Goal: Task Accomplishment & Management: Complete application form

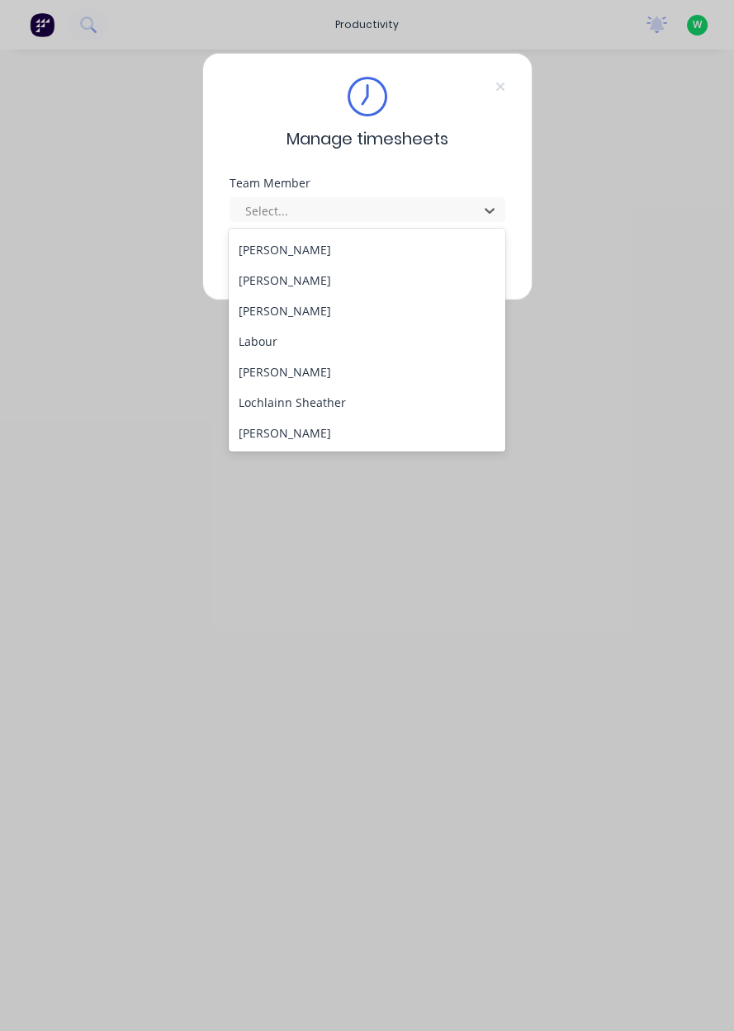
scroll to position [389, 0]
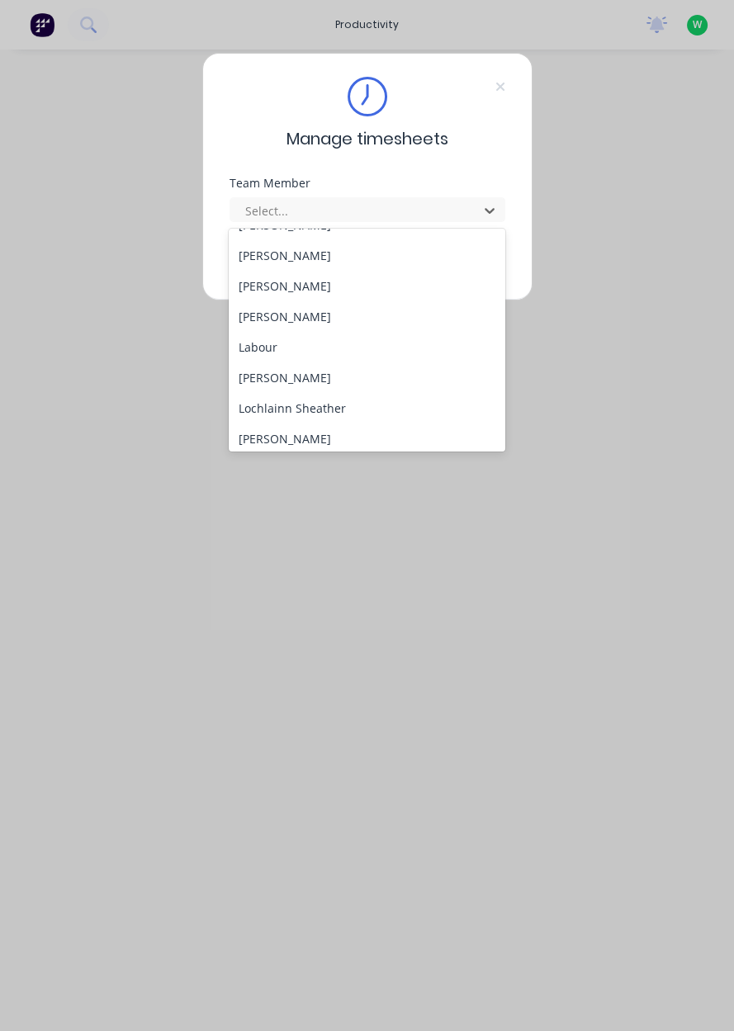
click at [295, 320] on div "[PERSON_NAME]" at bounding box center [367, 316] width 277 height 31
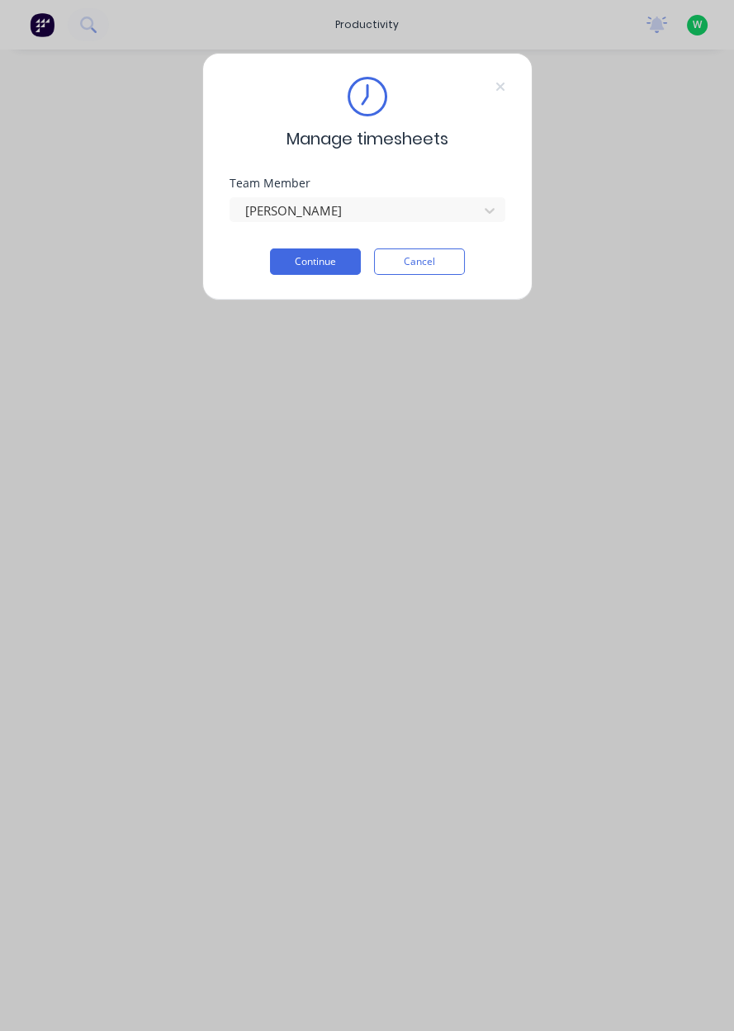
click at [309, 263] on button "Continue" at bounding box center [315, 262] width 91 height 26
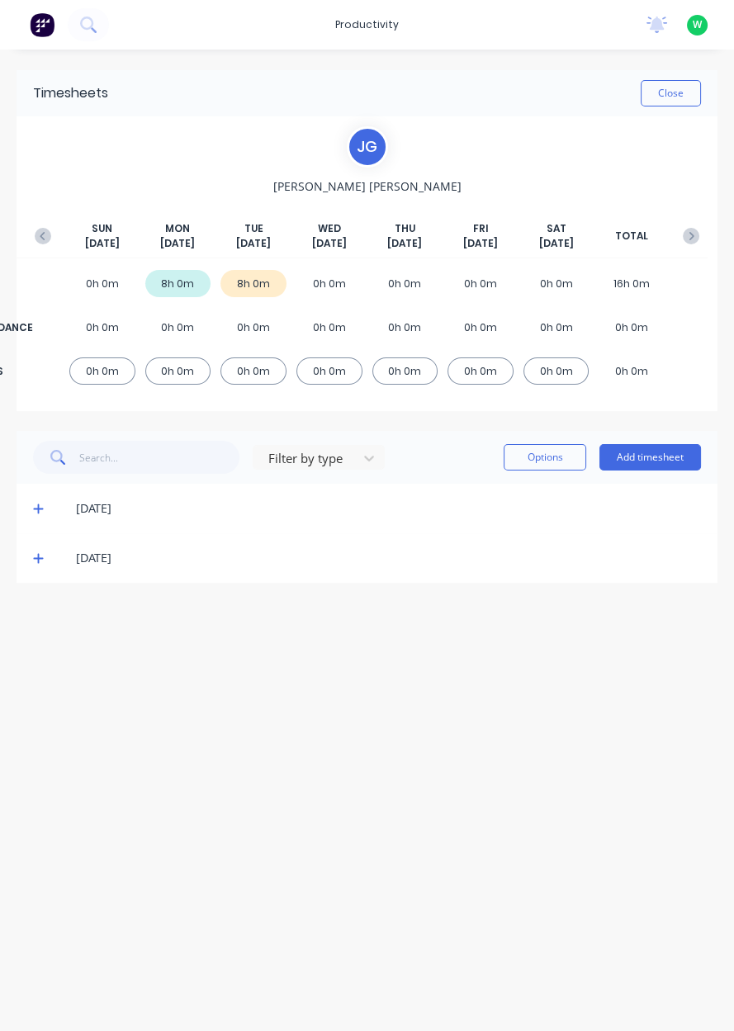
click at [653, 453] on button "Add timesheet" at bounding box center [650, 457] width 102 height 26
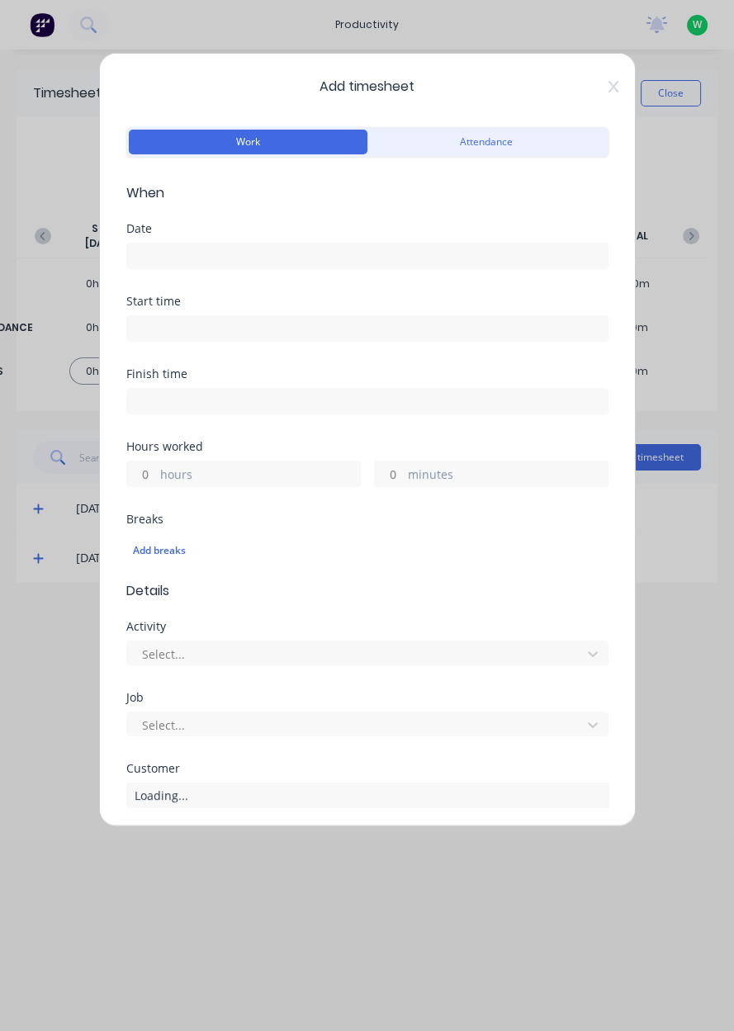
click at [248, 263] on input at bounding box center [367, 256] width 481 height 25
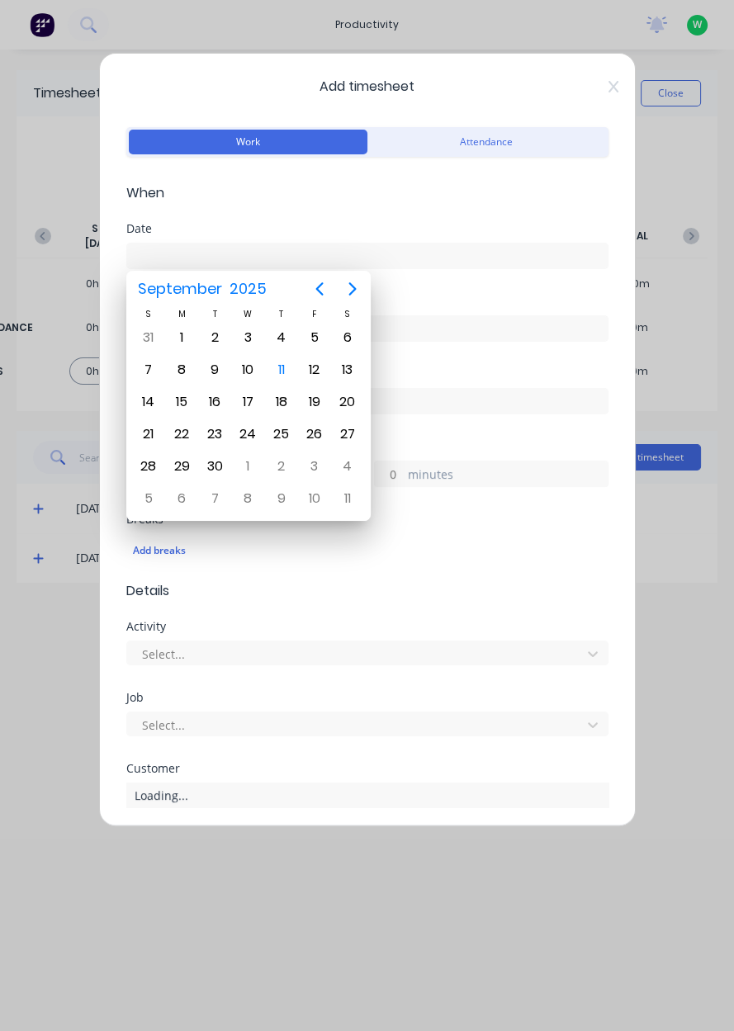
click at [249, 371] on div "10" at bounding box center [247, 369] width 25 height 25
type input "[DATE]"
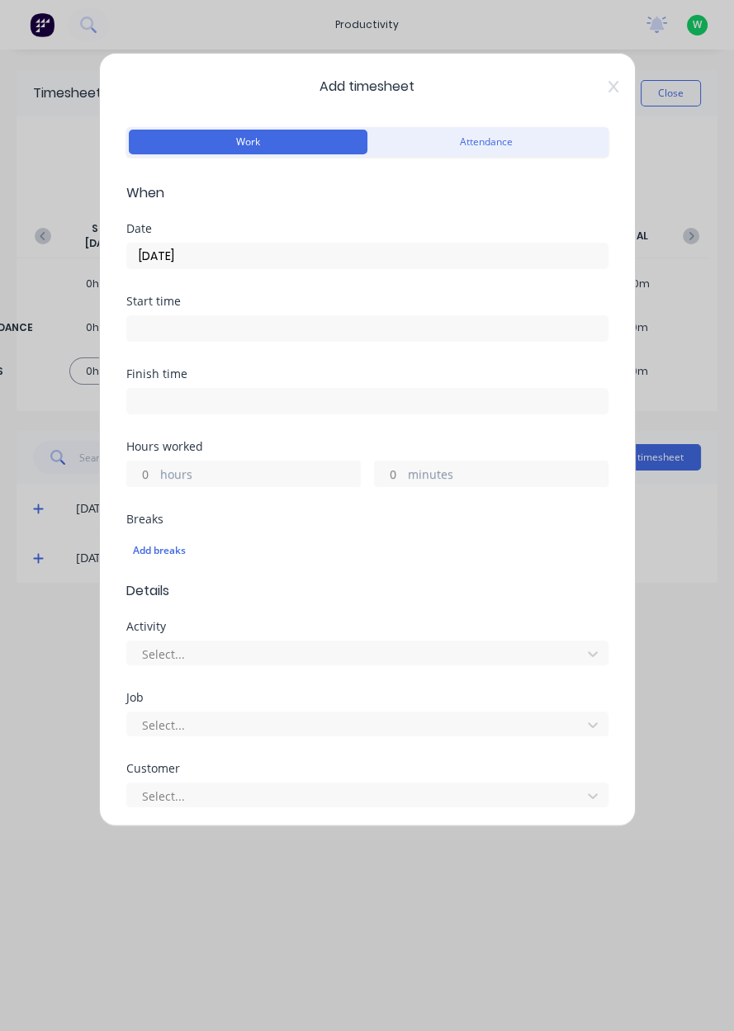
click at [241, 328] on input at bounding box center [367, 328] width 481 height 25
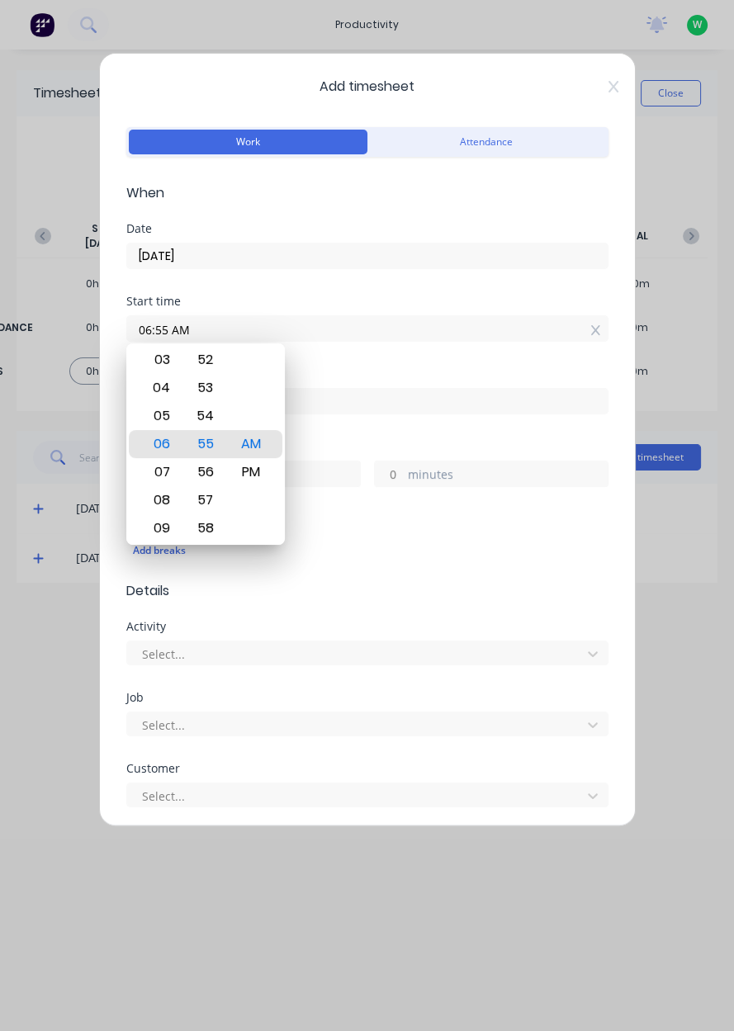
click at [598, 324] on icon at bounding box center [595, 330] width 9 height 12
type input "06:55 AM"
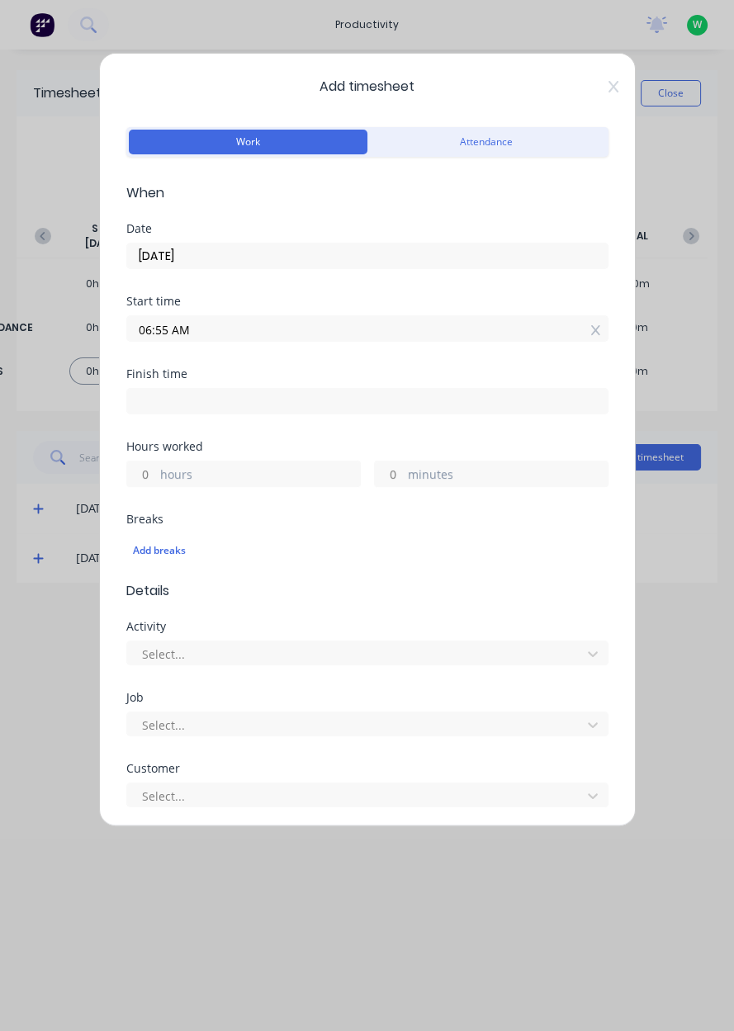
click at [593, 95] on span "Add timesheet" at bounding box center [367, 87] width 482 height 20
click at [613, 90] on icon at bounding box center [613, 86] width 10 height 13
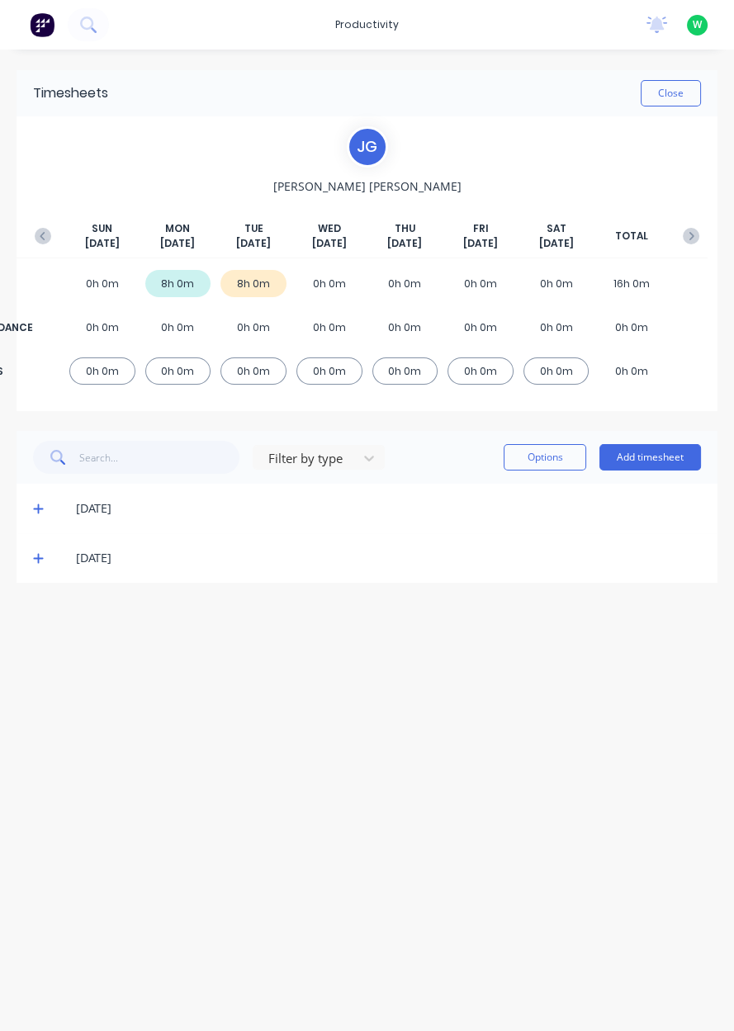
click at [653, 460] on button "Add timesheet" at bounding box center [650, 457] width 102 height 26
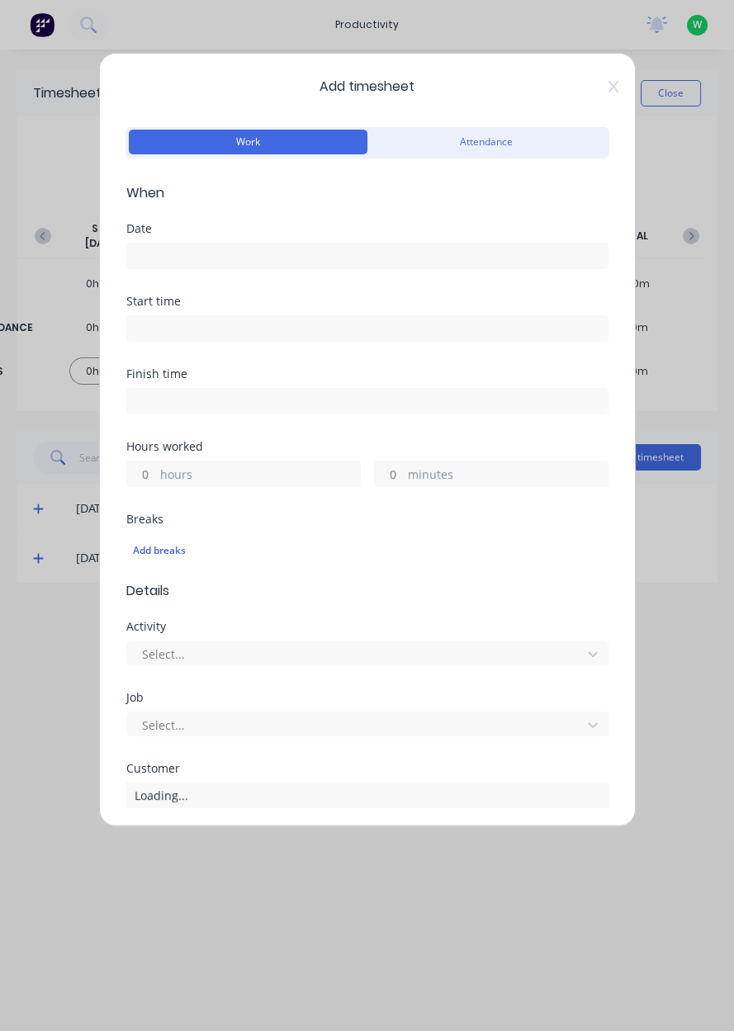
click at [223, 258] on input at bounding box center [367, 256] width 481 height 25
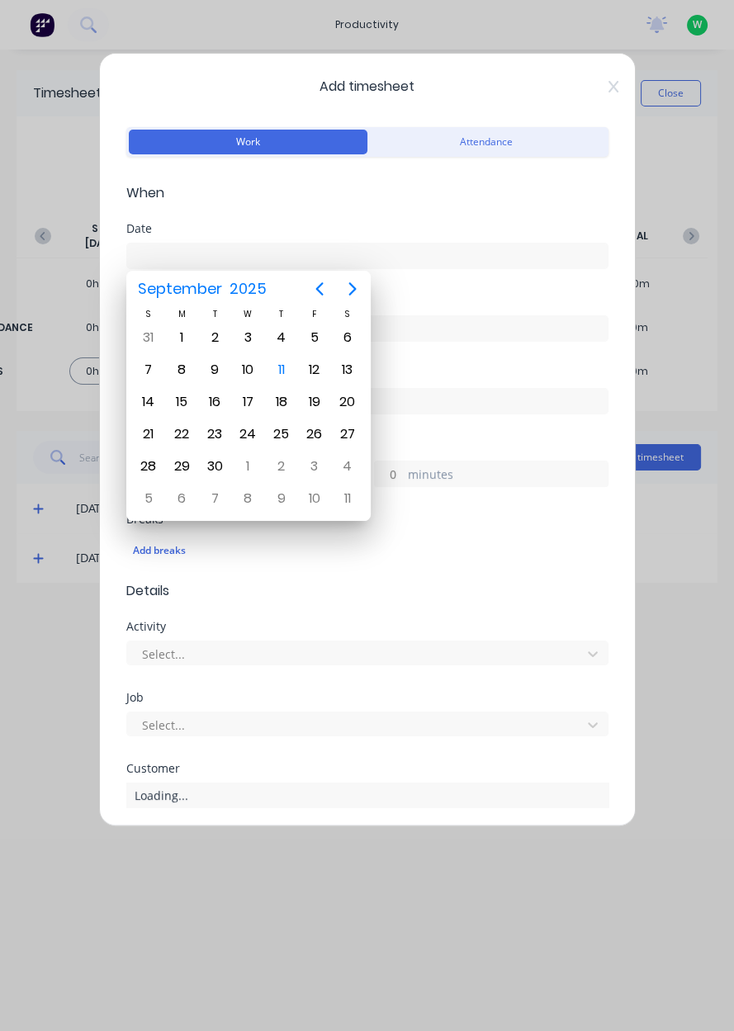
click at [251, 374] on div "10" at bounding box center [247, 369] width 25 height 25
type input "[DATE]"
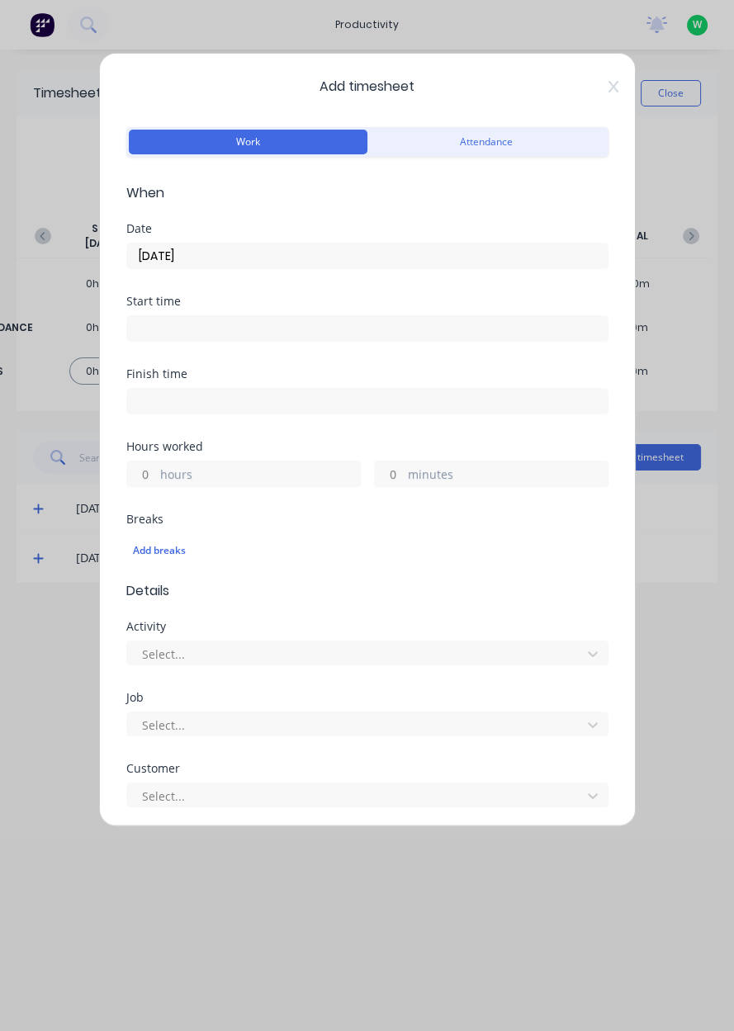
click at [236, 478] on label "hours" at bounding box center [260, 476] width 200 height 21
click at [156, 478] on input "hours" at bounding box center [141, 474] width 29 height 25
type input "9.5"
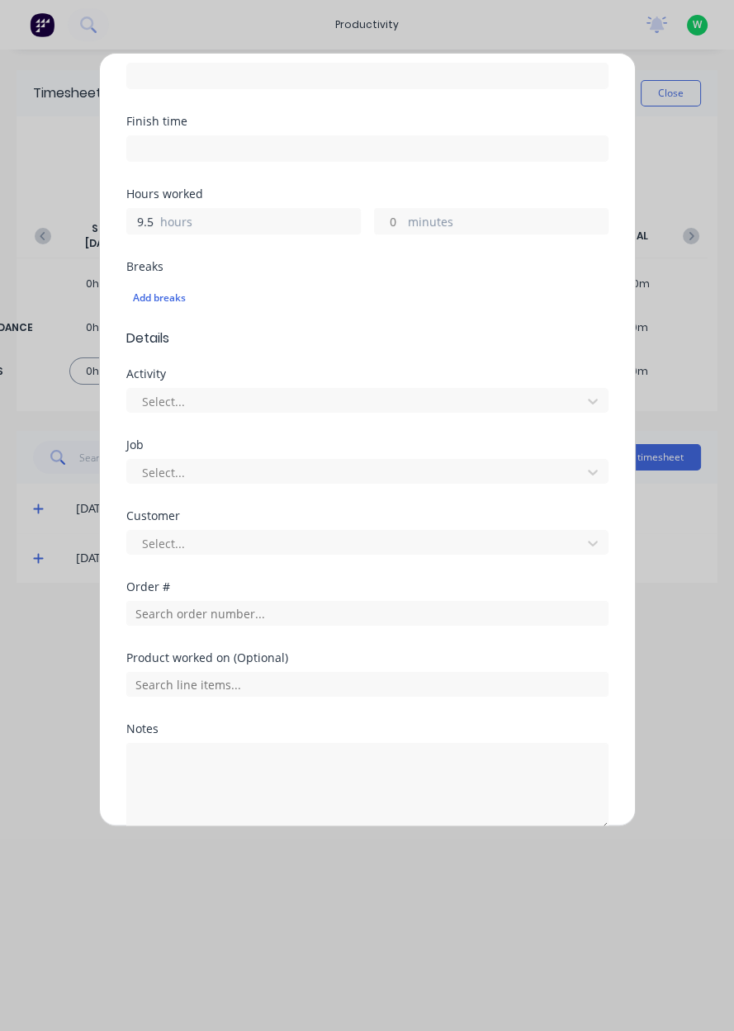
scroll to position [255, 0]
click at [231, 438] on div "No options" at bounding box center [366, 433] width 483 height 31
click at [234, 429] on div "No options" at bounding box center [366, 433] width 483 height 31
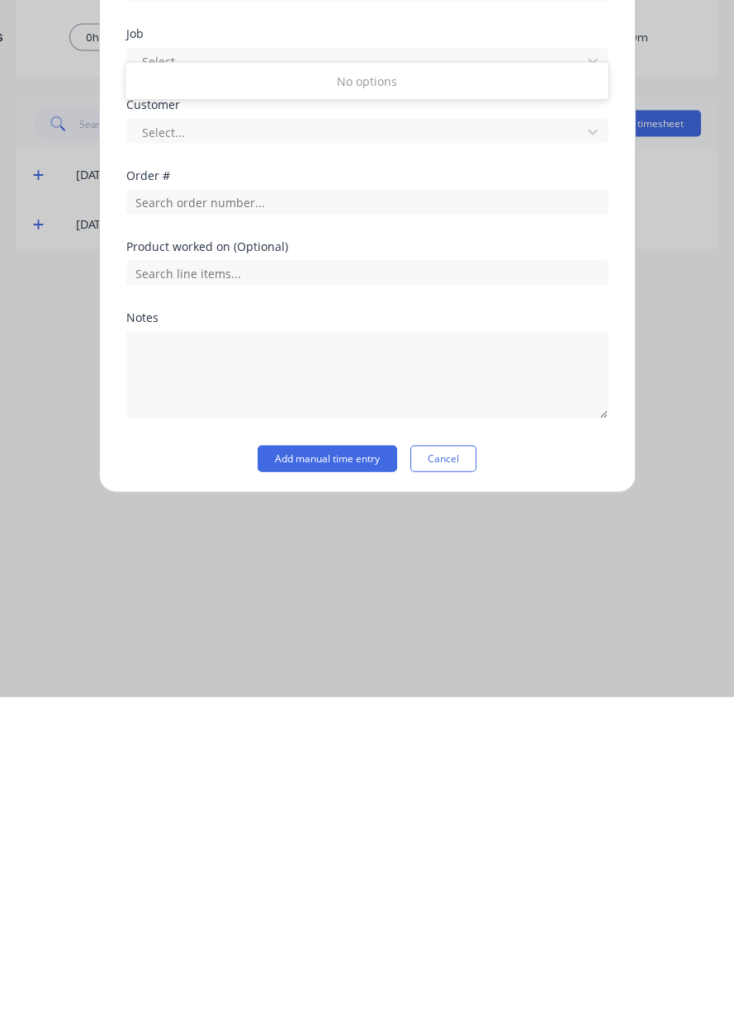
scroll to position [273, 0]
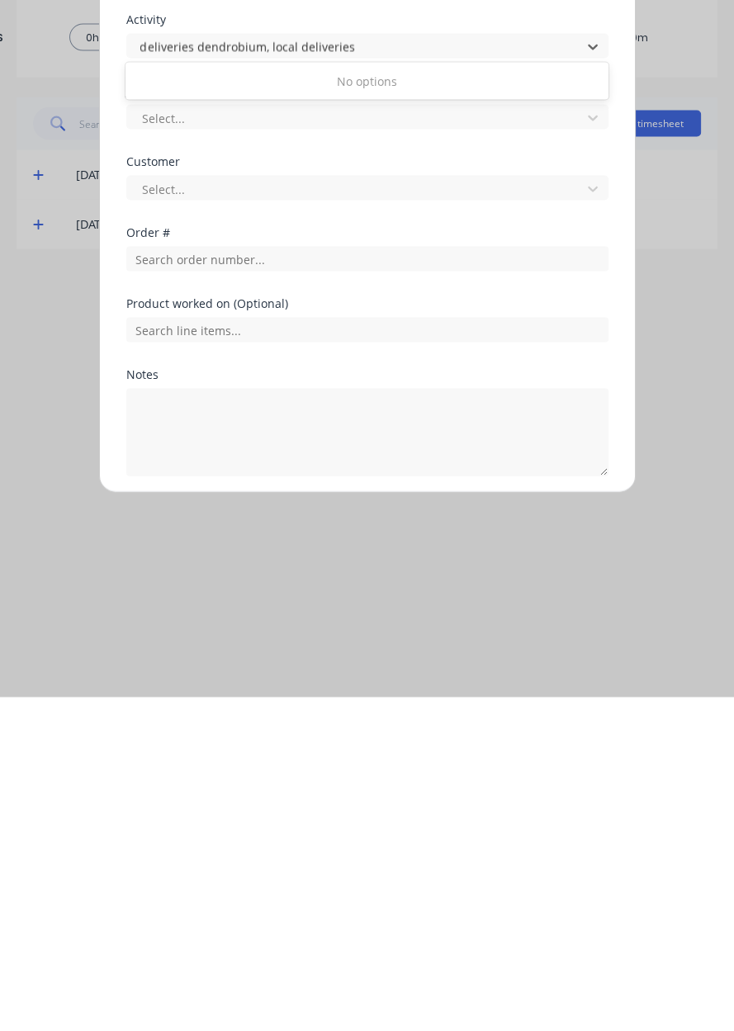
type input "deliveries dendrobium, local deliveries"
click at [342, 851] on button "Add manual time entry" at bounding box center [328, 849] width 140 height 26
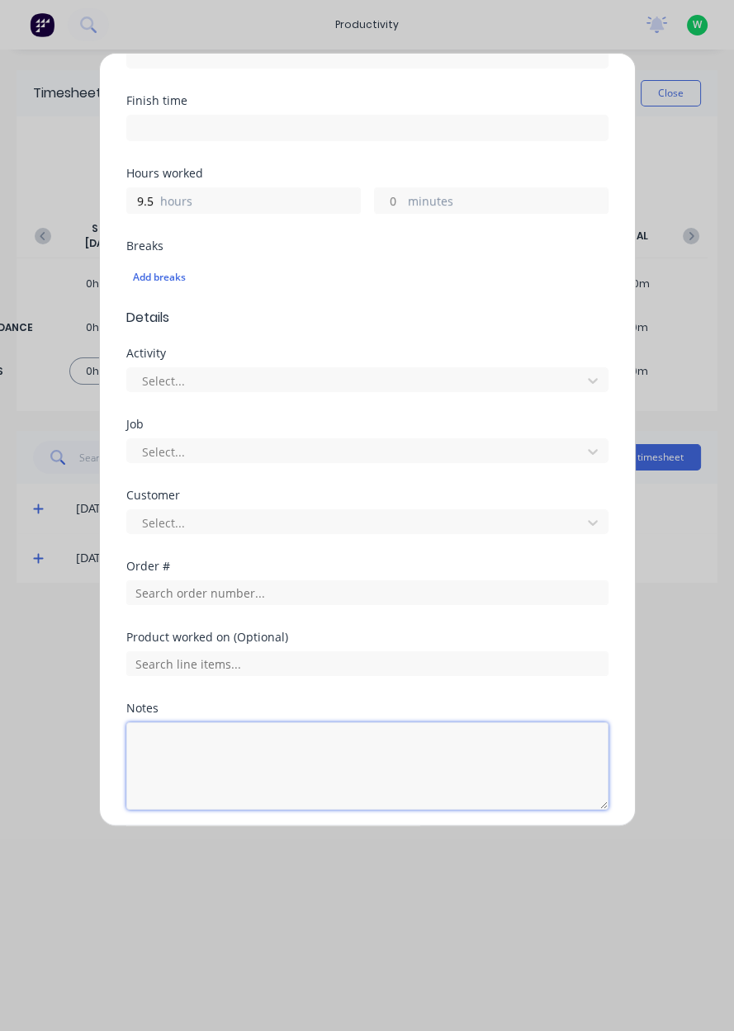
click at [306, 747] on textarea at bounding box center [367, 766] width 482 height 88
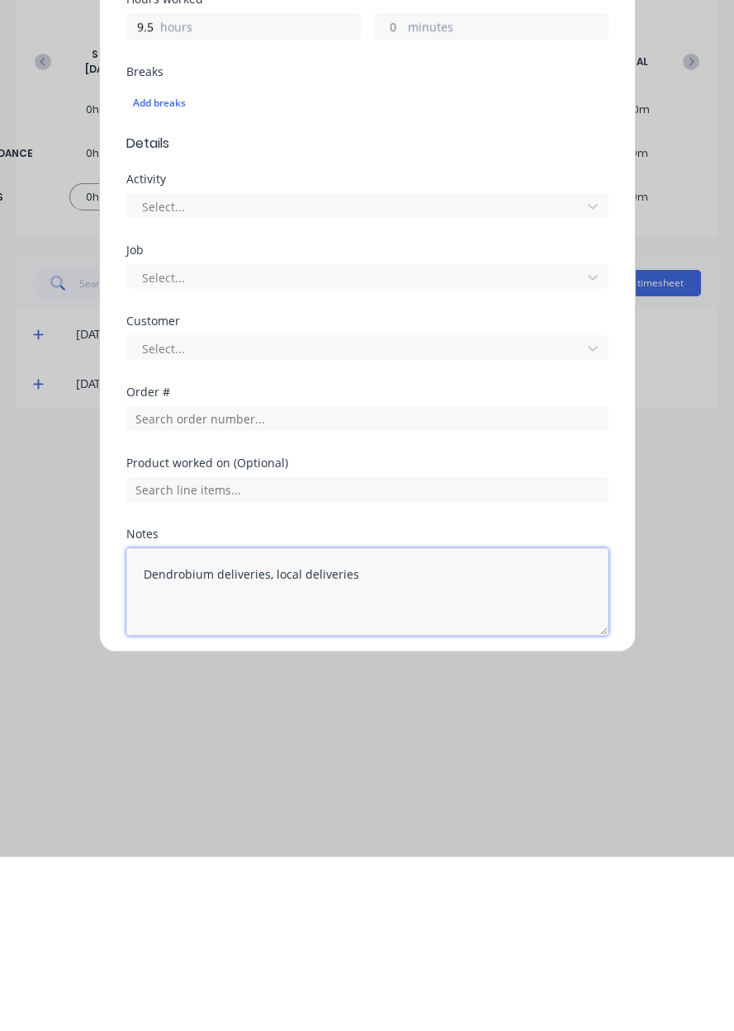
type textarea "Dendrobium deliveries, local deliveries"
click at [317, 851] on button "Add manual time entry" at bounding box center [328, 849] width 140 height 26
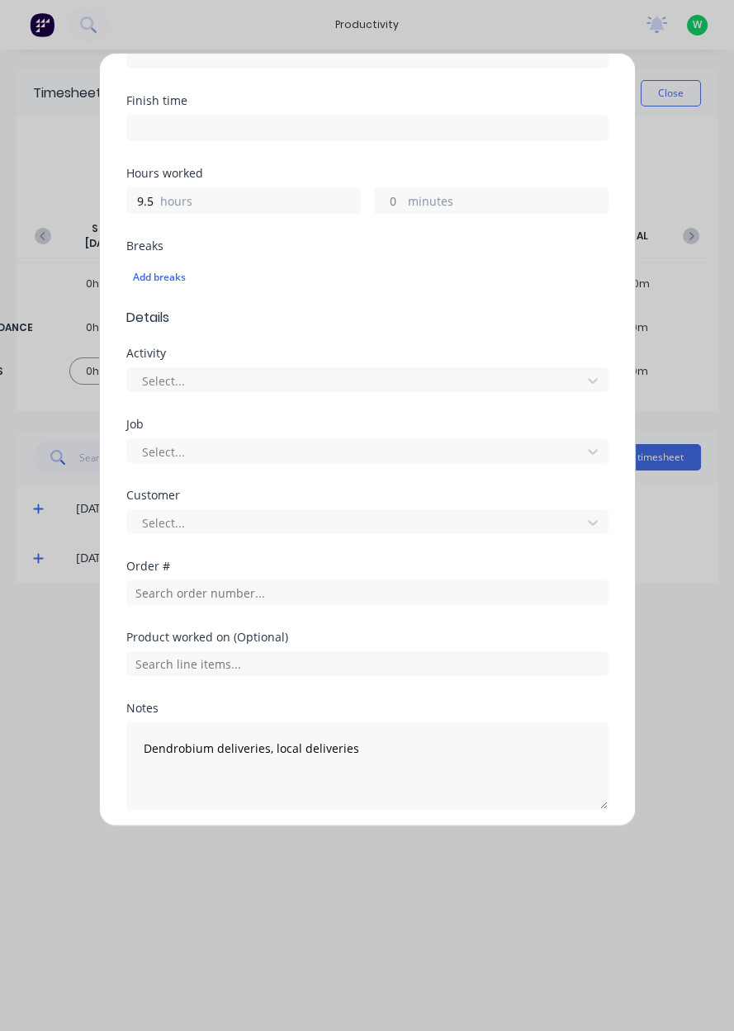
click at [327, 853] on button "Add manual time entry" at bounding box center [328, 849] width 140 height 26
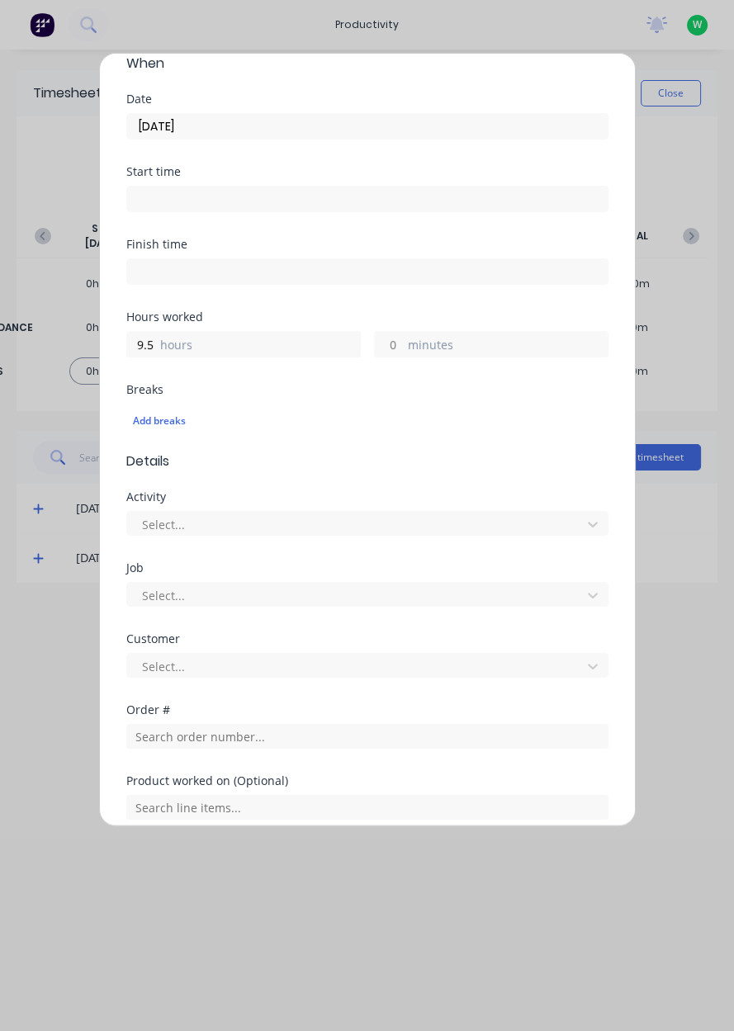
scroll to position [0, 0]
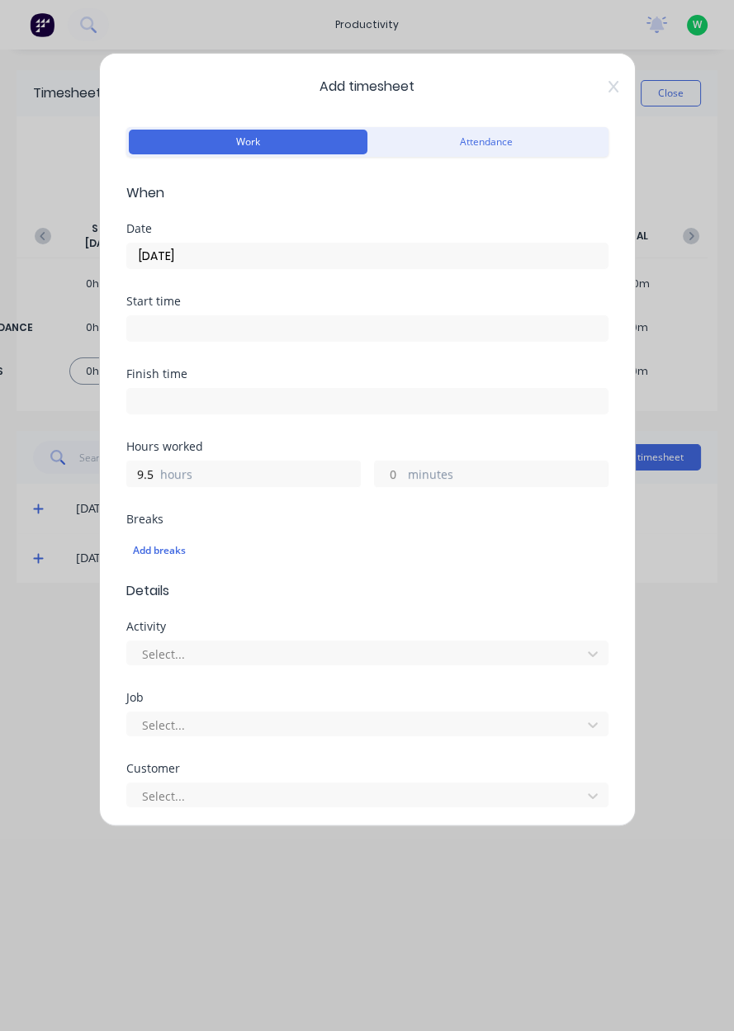
click at [613, 91] on icon at bounding box center [613, 86] width 10 height 13
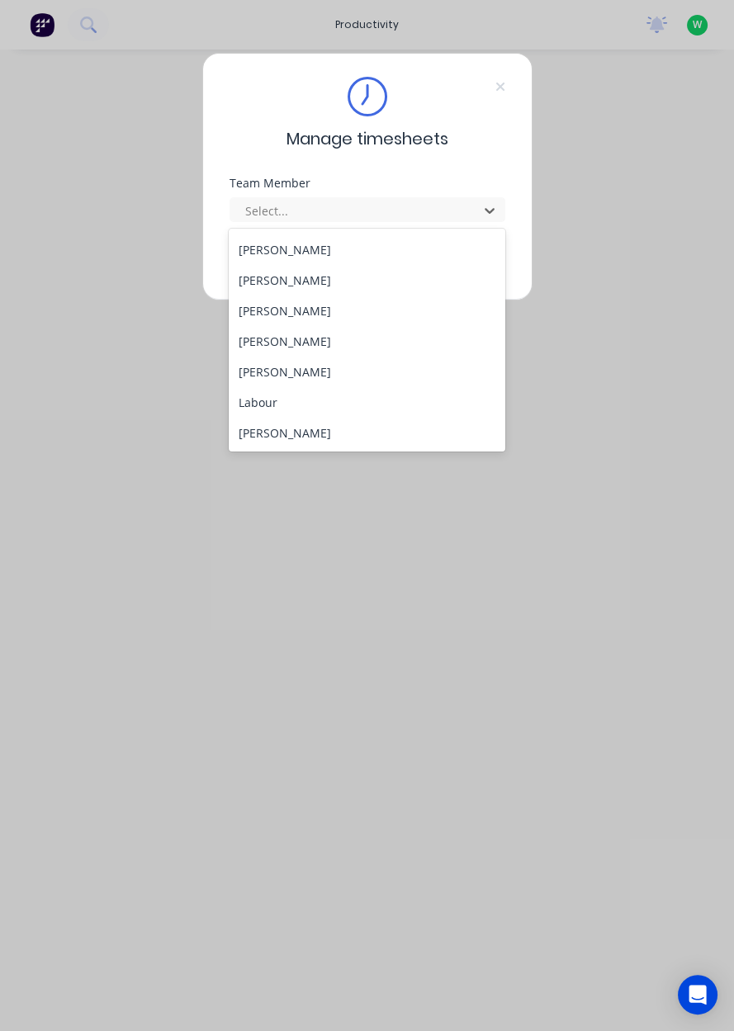
scroll to position [334, 0]
click at [298, 372] on div "[PERSON_NAME]" at bounding box center [367, 371] width 277 height 31
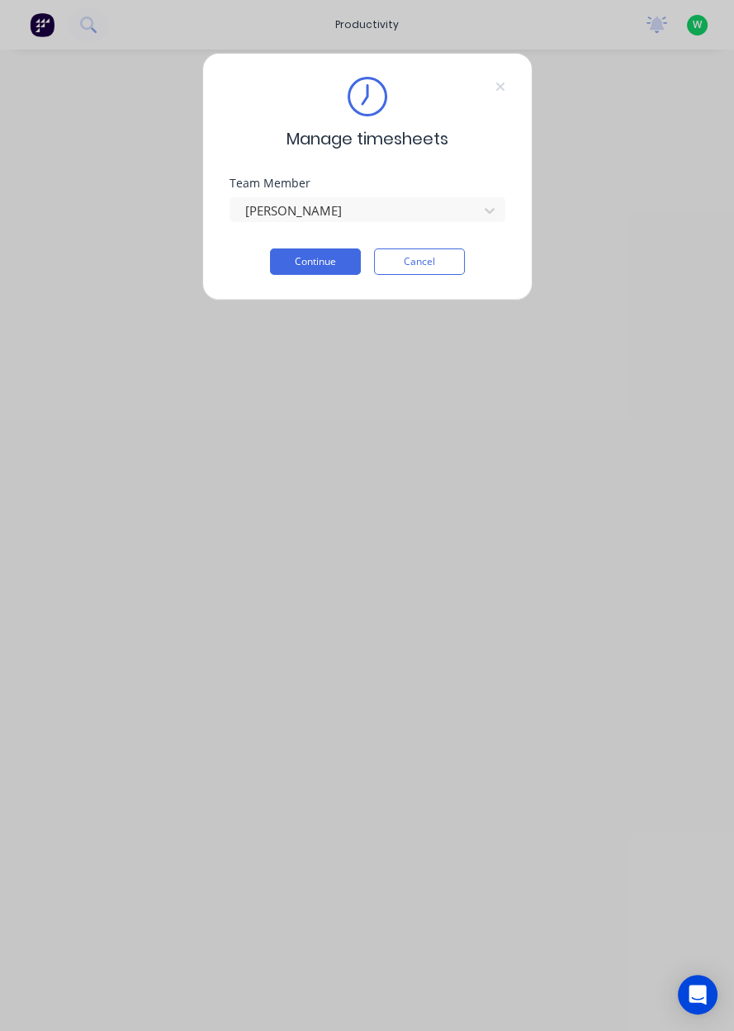
click at [311, 258] on button "Continue" at bounding box center [315, 262] width 91 height 26
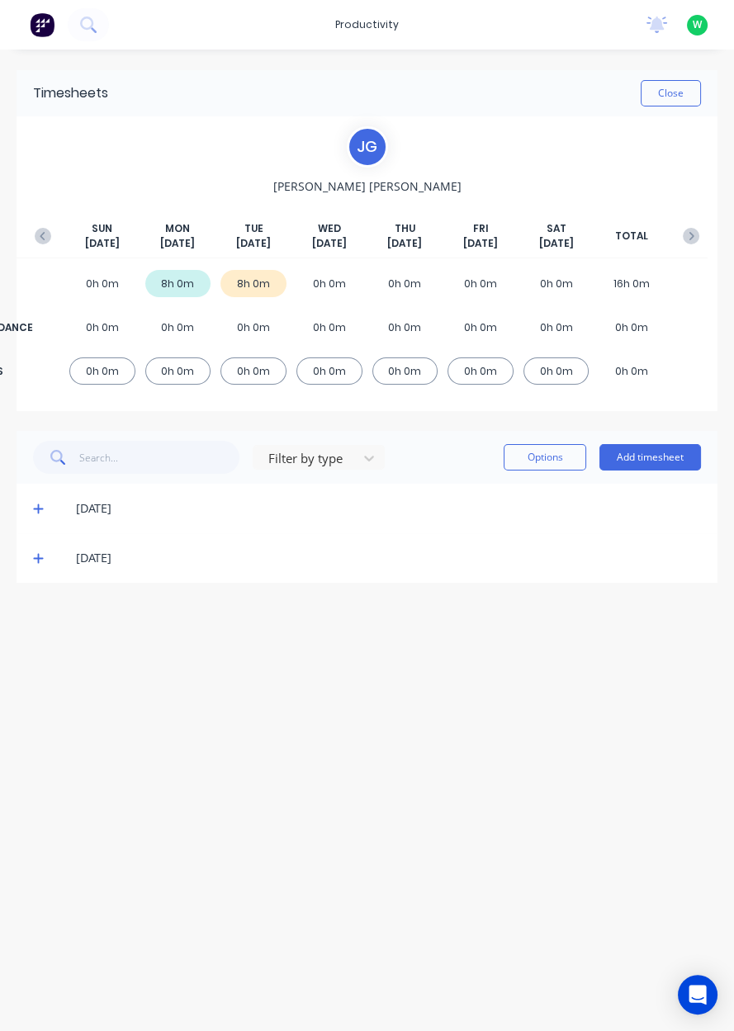
click at [660, 456] on button "Add timesheet" at bounding box center [650, 457] width 102 height 26
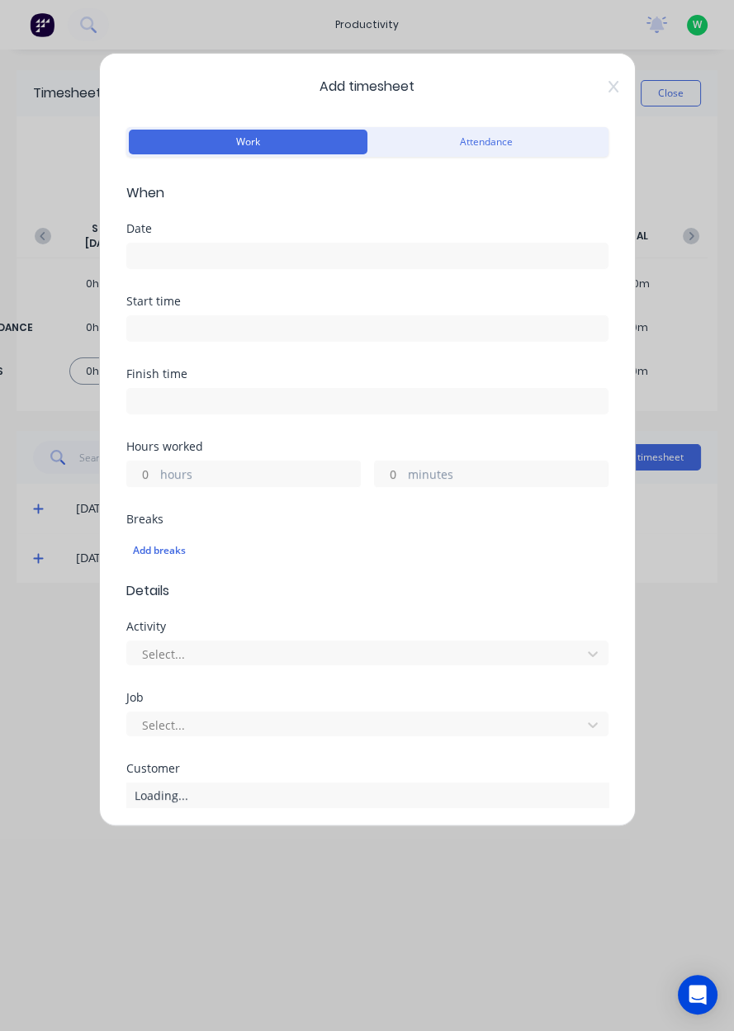
click at [243, 259] on input at bounding box center [367, 256] width 481 height 25
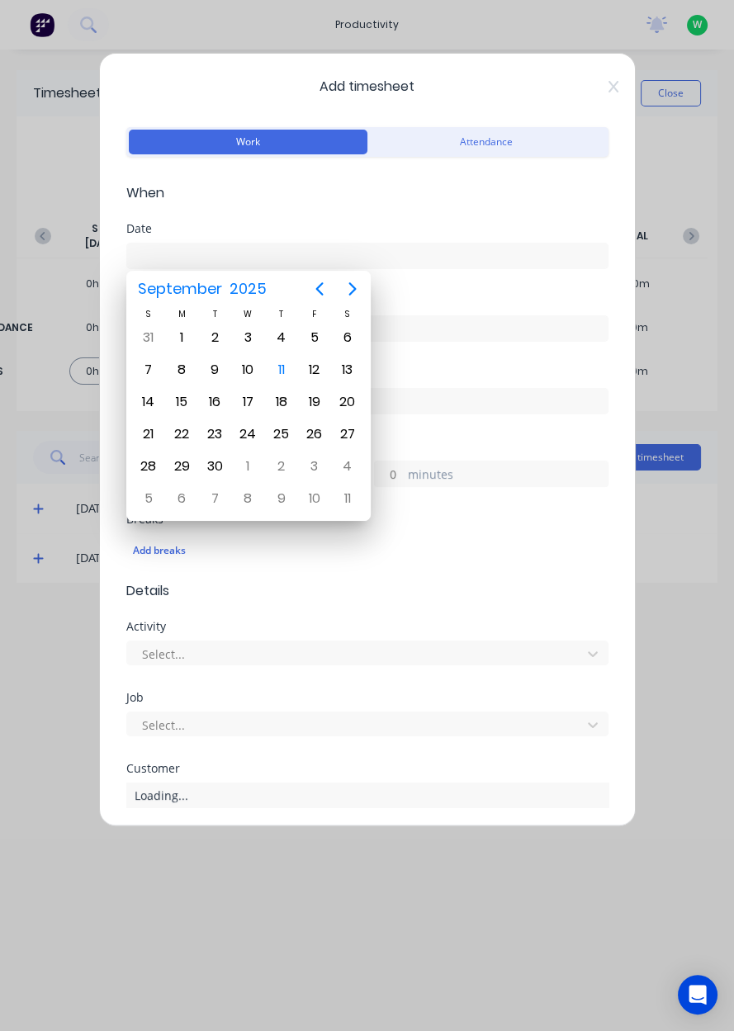
click at [245, 372] on div "10" at bounding box center [247, 369] width 25 height 25
type input "[DATE]"
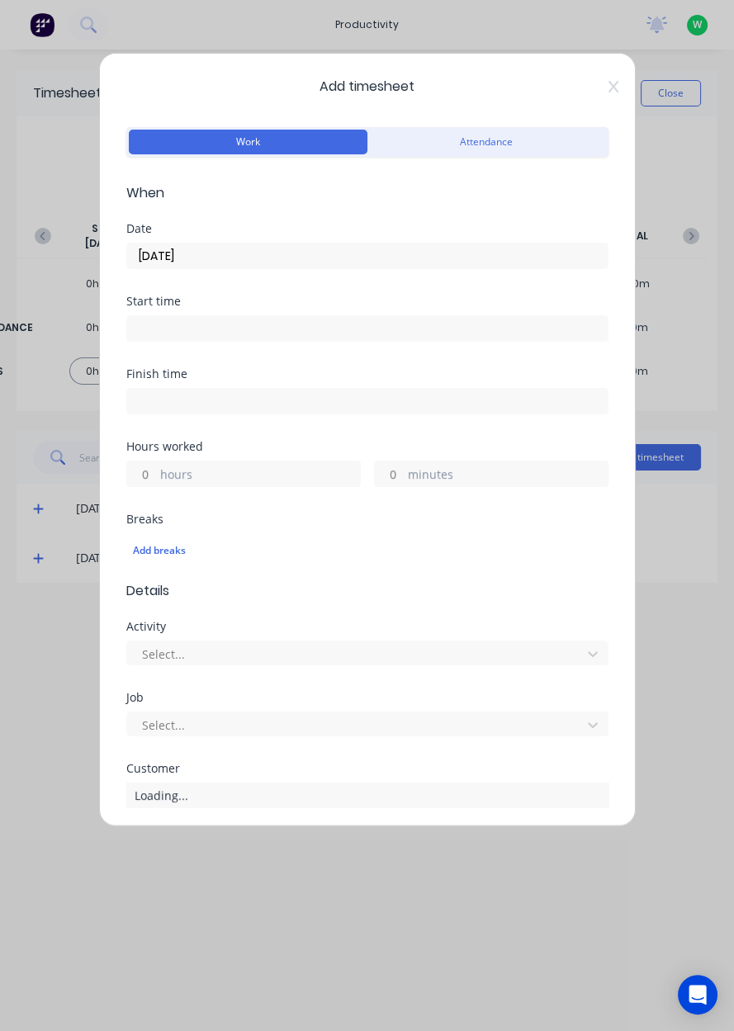
click at [212, 471] on label "hours" at bounding box center [260, 476] width 200 height 21
click at [156, 471] on input "hours" at bounding box center [141, 474] width 29 height 25
type input "9.5"
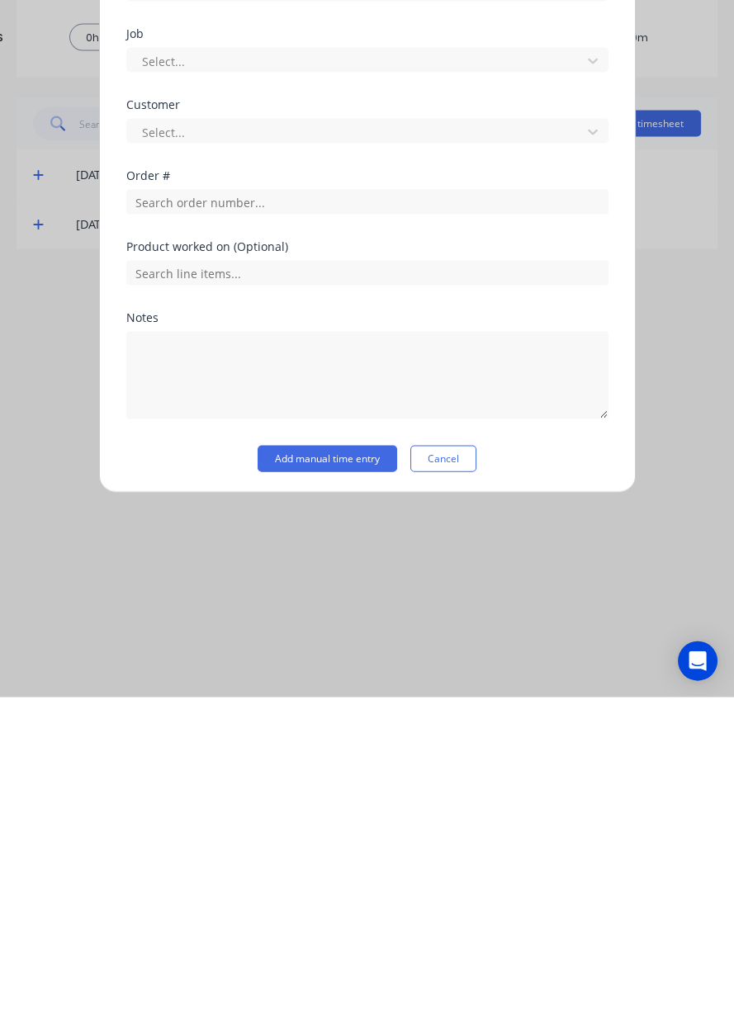
scroll to position [273, 0]
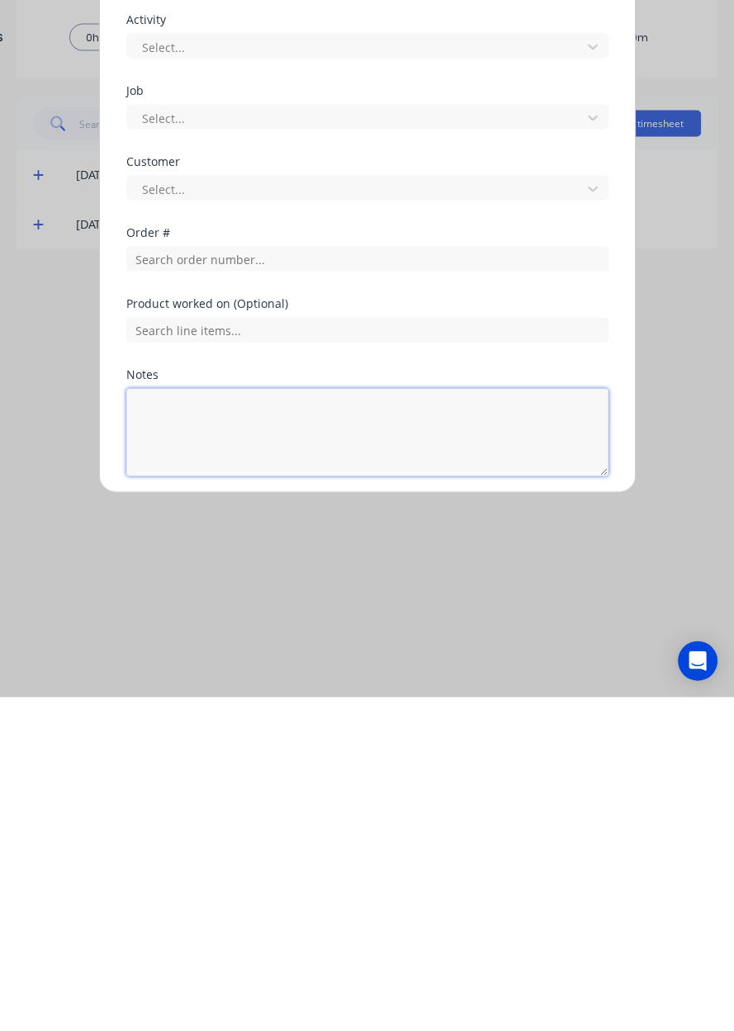
click at [297, 768] on textarea at bounding box center [367, 766] width 482 height 88
type textarea "Dendrobium deliveries, local delivery"
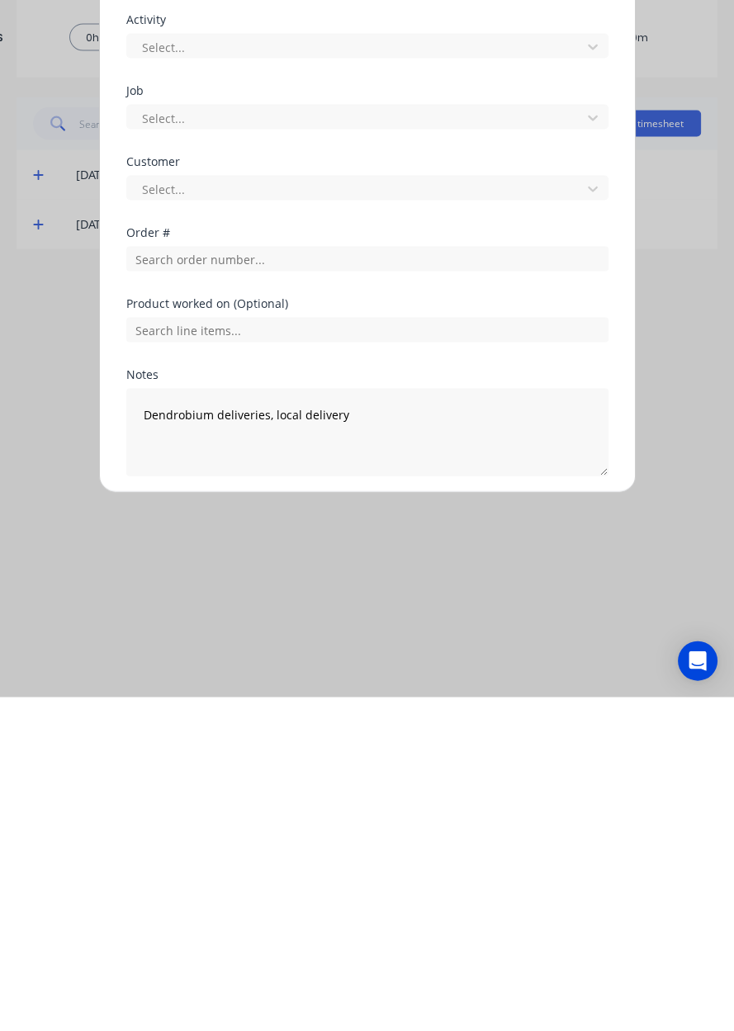
click at [333, 852] on button "Add manual time entry" at bounding box center [328, 849] width 140 height 26
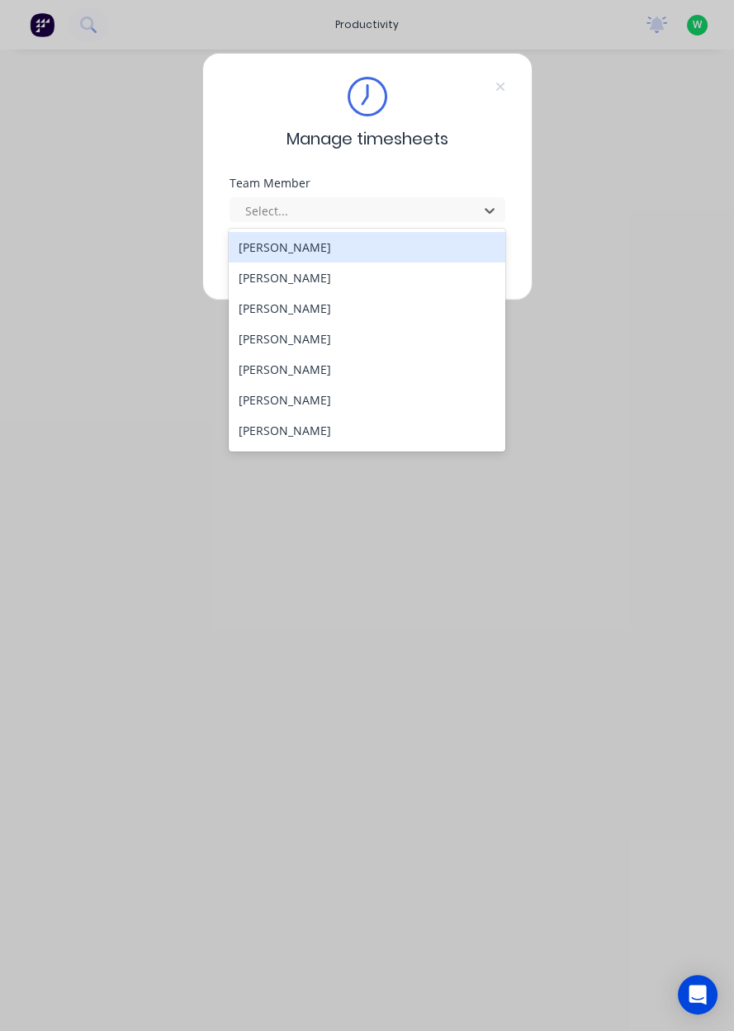
click at [459, 166] on div "Manage timesheets Team Member 29 results available. Use Up and Down to choose o…" at bounding box center [367, 177] width 330 height 248
